Goal: Navigation & Orientation: Find specific page/section

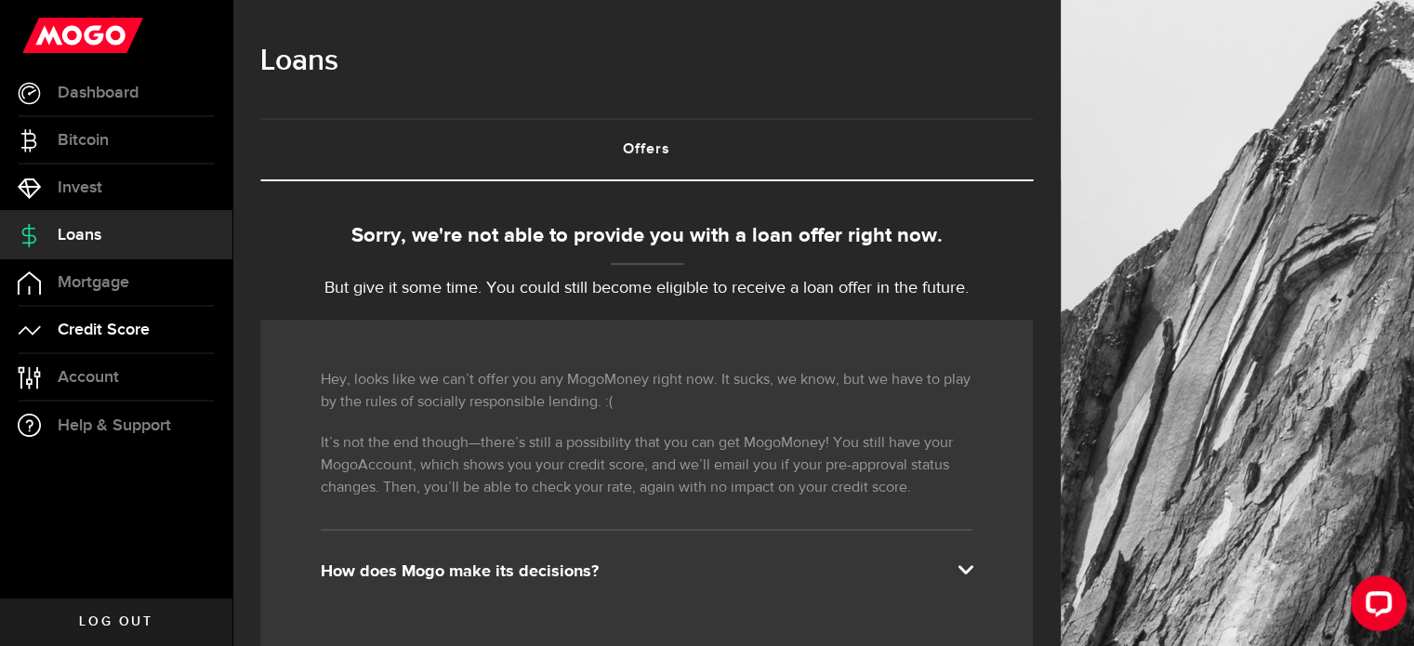
click at [108, 326] on span "Credit Score" at bounding box center [104, 330] width 92 height 17
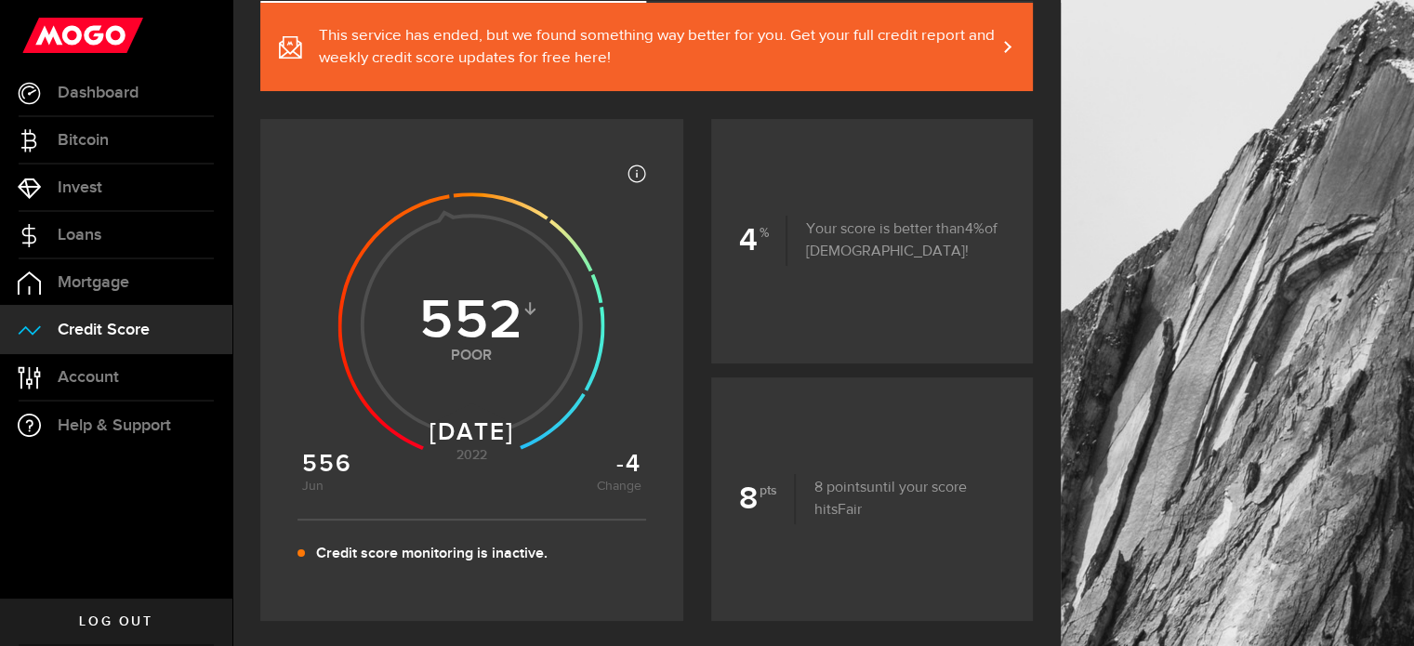
scroll to position [193, 0]
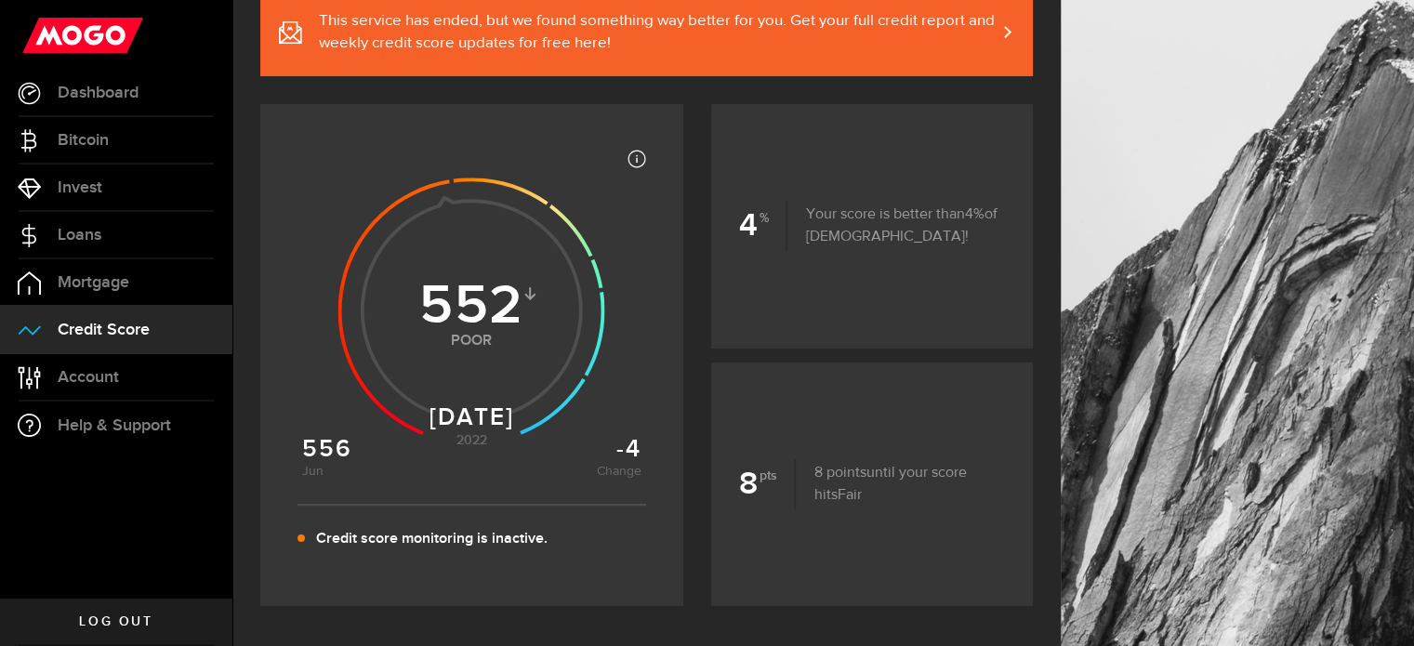
drag, startPoint x: 1411, startPoint y: 174, endPoint x: 1402, endPoint y: 213, distance: 40.1
click at [1402, 213] on div at bounding box center [1237, 580] width 353 height 1546
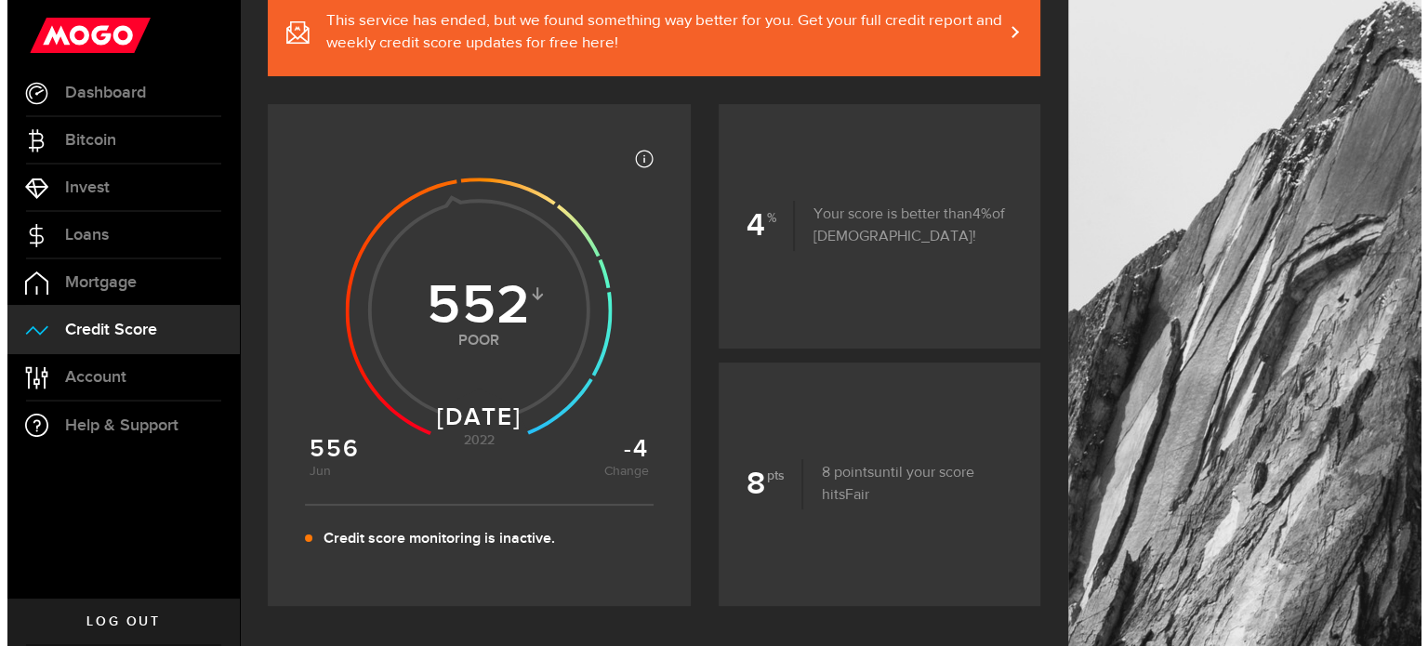
scroll to position [0, 0]
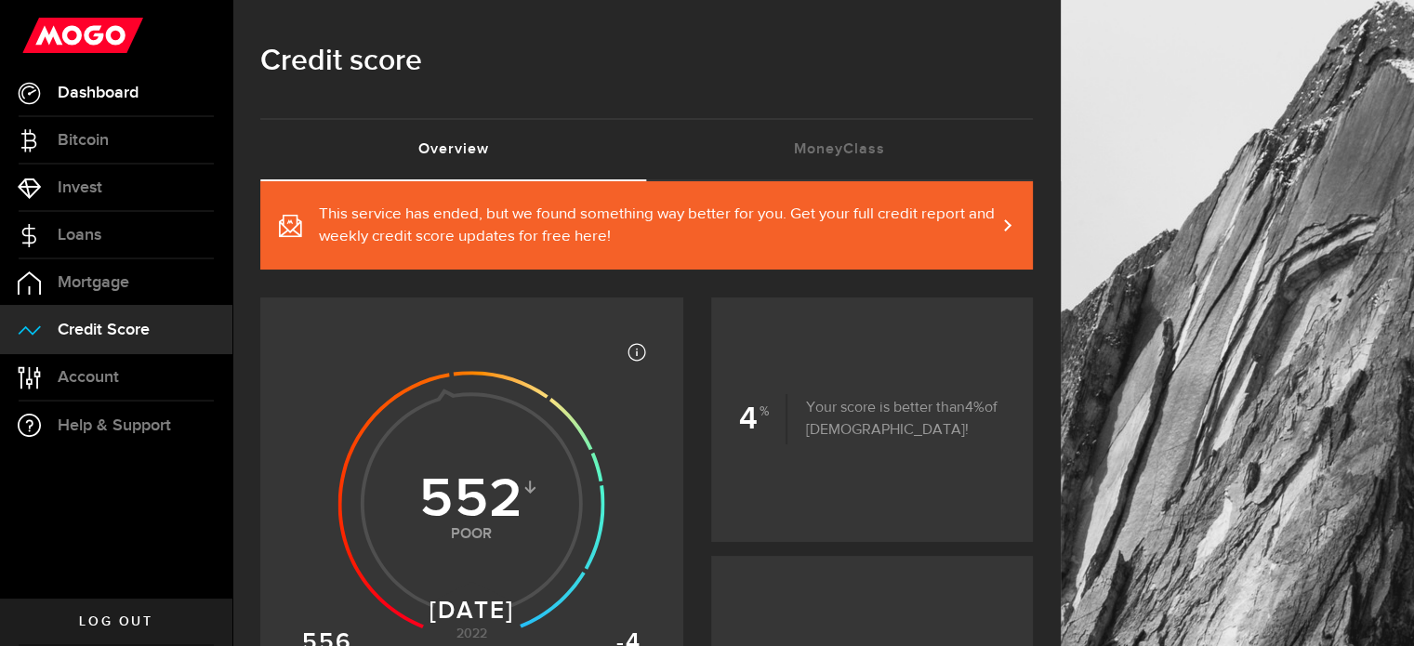
click at [138, 101] on span "Dashboard" at bounding box center [98, 93] width 81 height 17
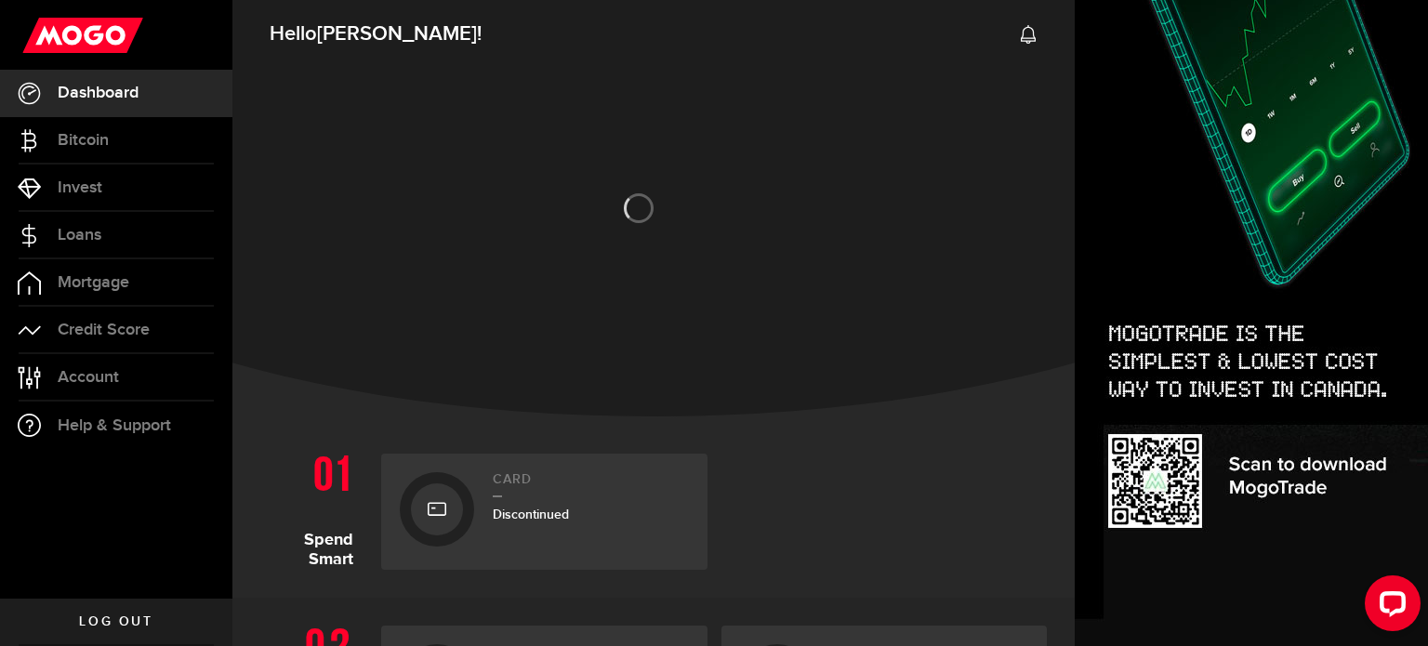
click at [1075, 118] on img at bounding box center [1251, 169] width 353 height 954
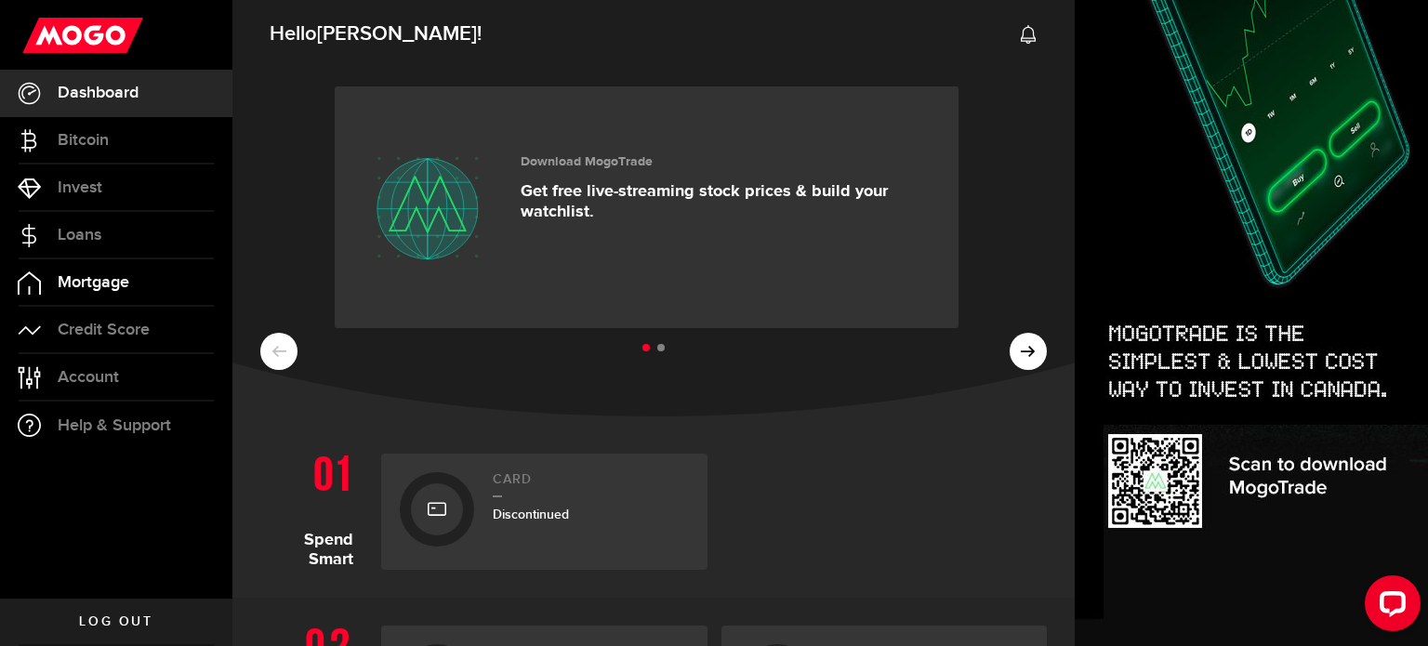
click at [69, 278] on span "Mortgage" at bounding box center [94, 282] width 72 height 17
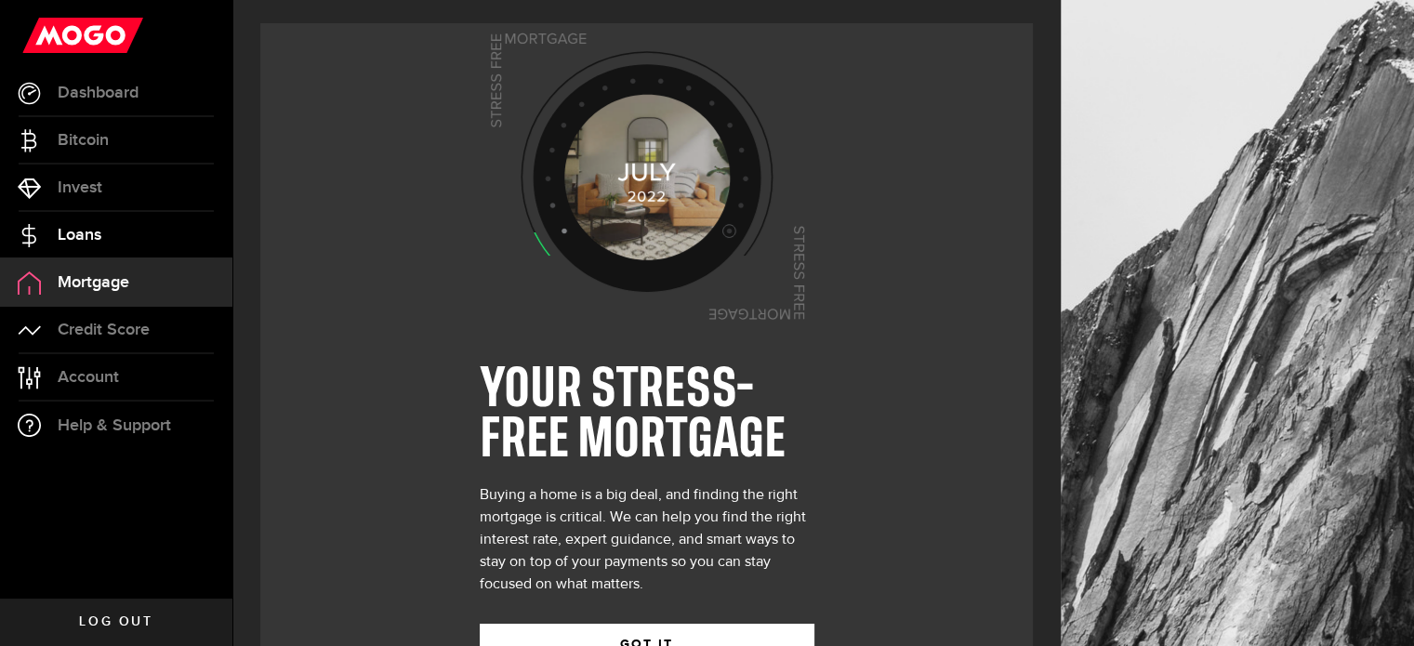
click at [100, 237] on span "Loans" at bounding box center [80, 235] width 44 height 17
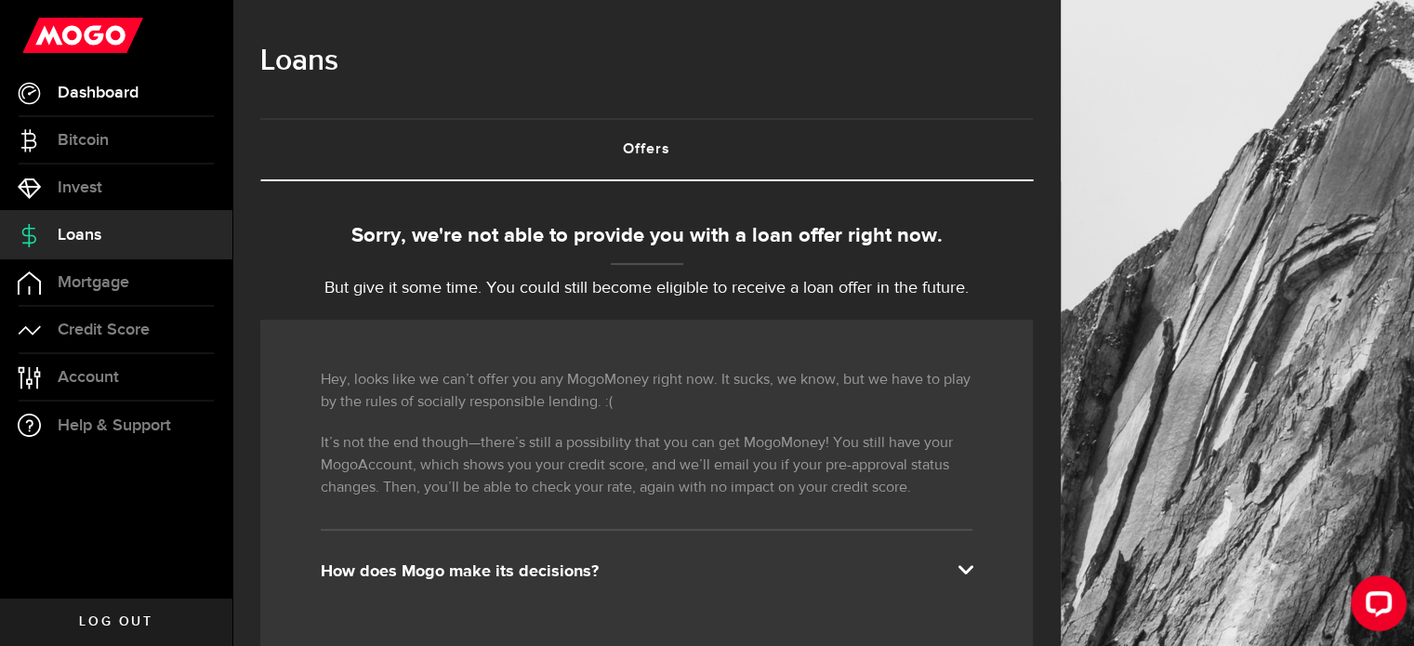
click at [171, 73] on link "Dashboard" at bounding box center [116, 93] width 232 height 46
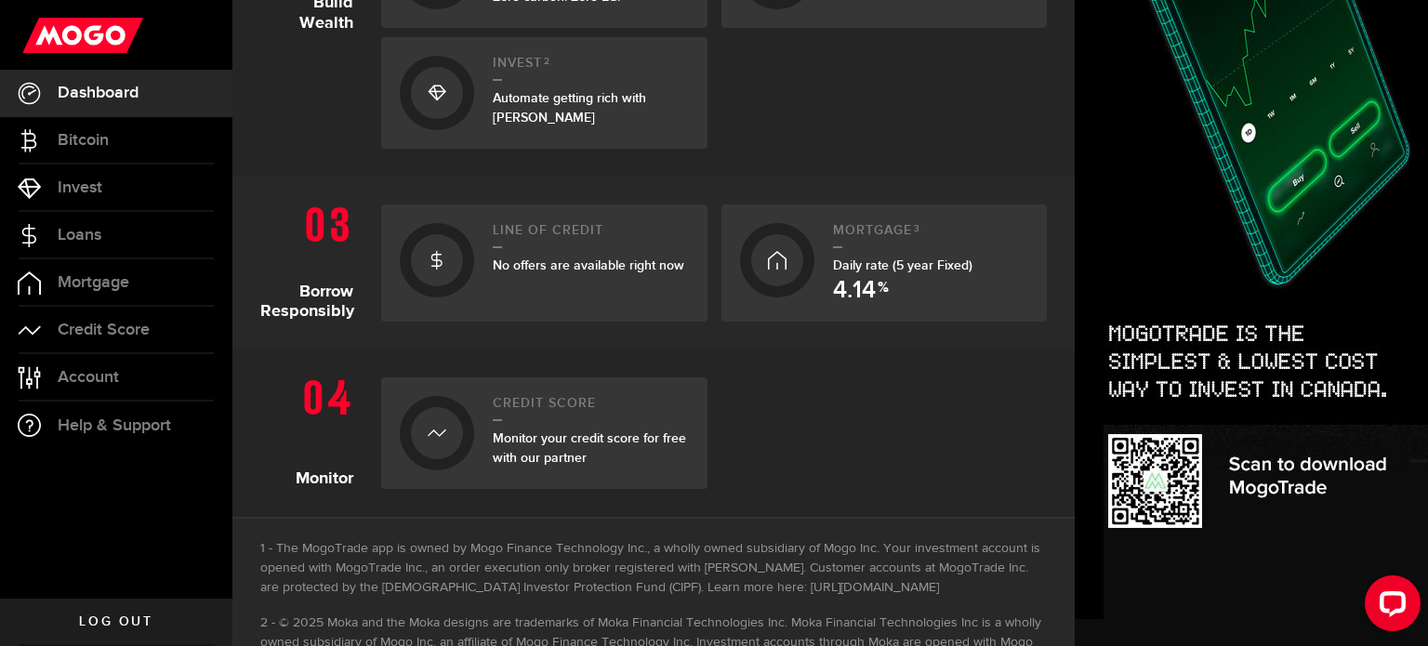
scroll to position [833, 0]
